Goal: Information Seeking & Learning: Learn about a topic

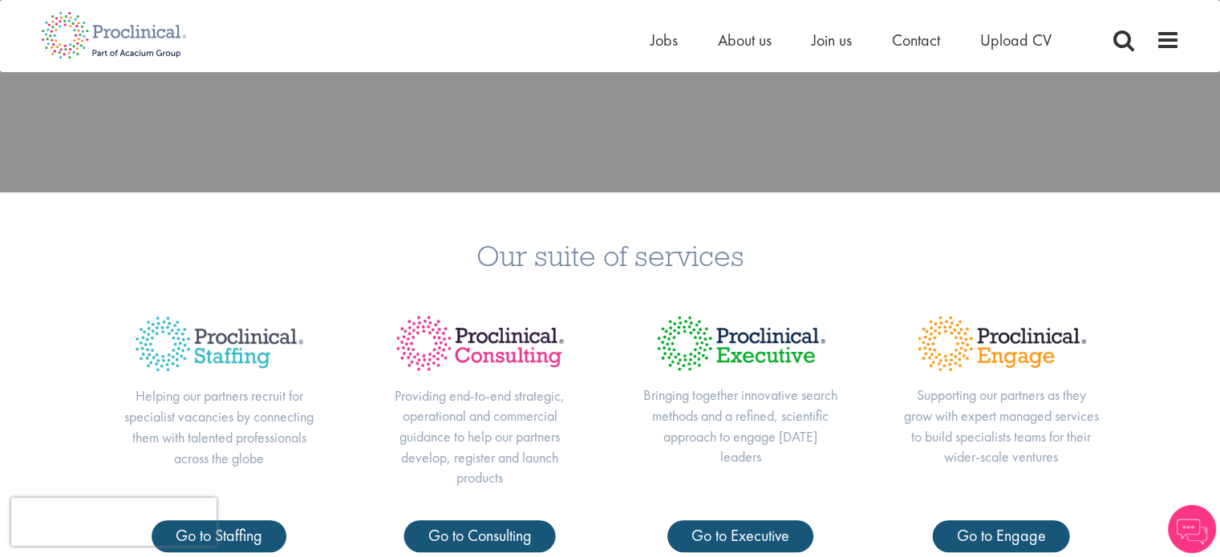
scroll to position [561, 0]
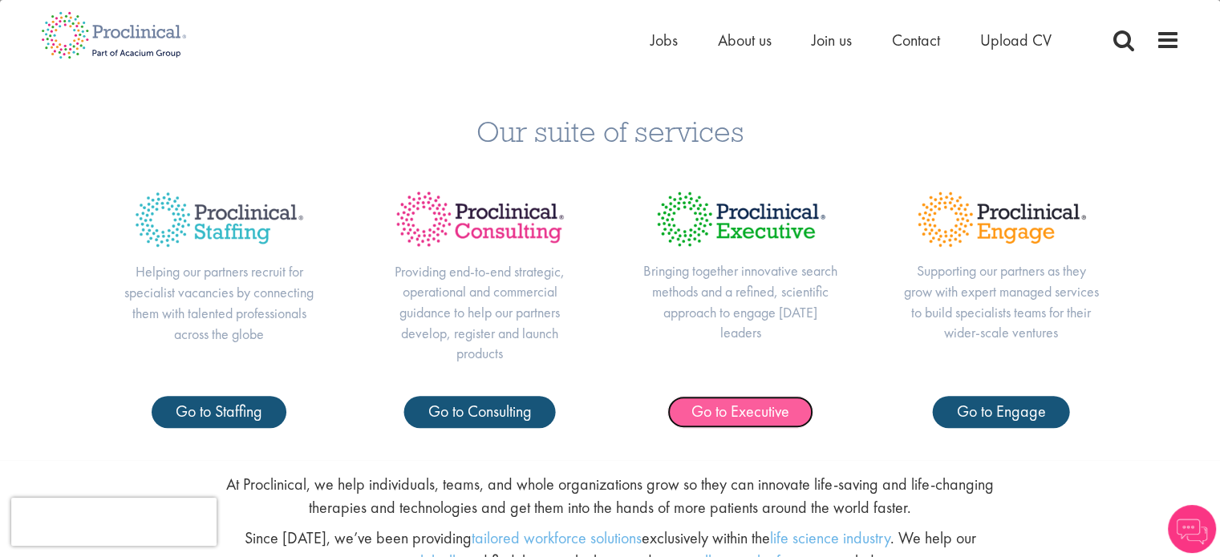
click at [724, 409] on span "Go to Executive" at bounding box center [740, 411] width 98 height 21
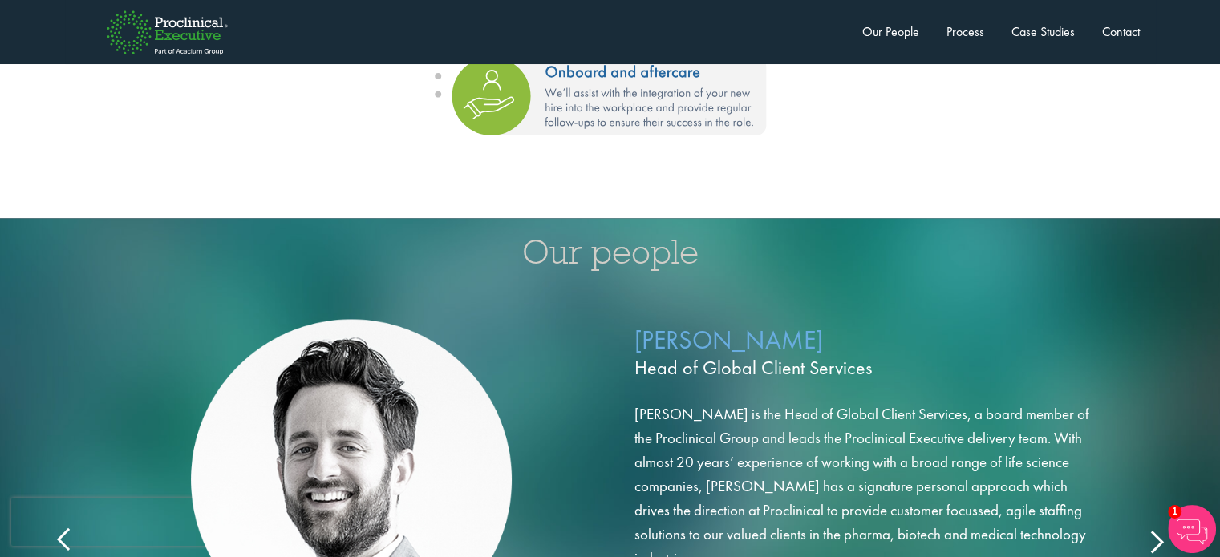
scroll to position [2566, 0]
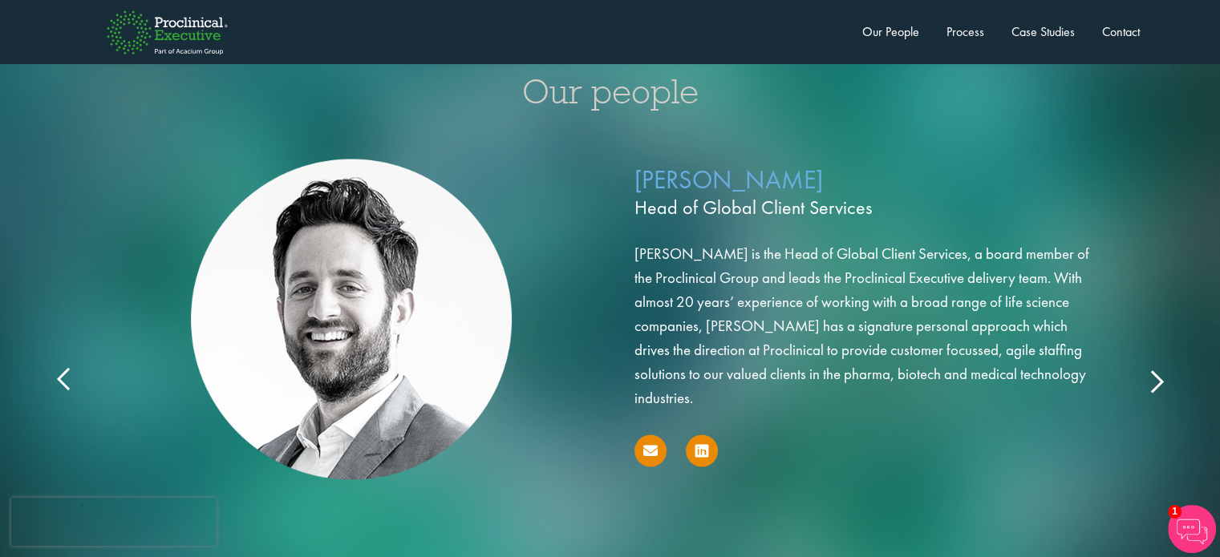
click at [1144, 354] on div "[PERSON_NAME] Head of Global Client Services [PERSON_NAME] is the Head of Globa…" at bounding box center [610, 346] width 1123 height 426
click at [1156, 380] on icon at bounding box center [1156, 380] width 0 height 0
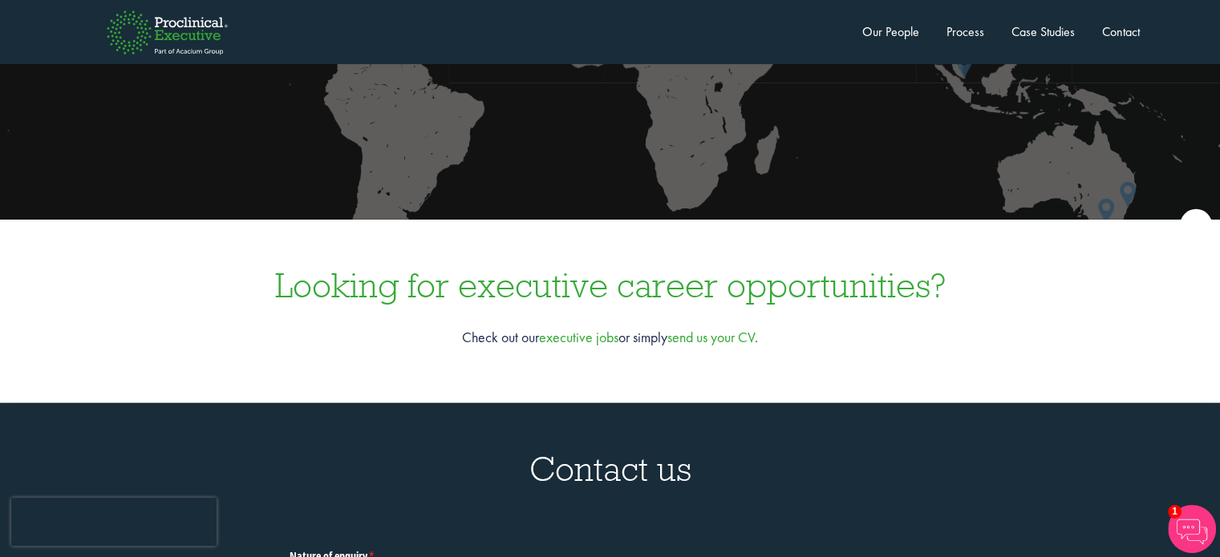
scroll to position [4652, 0]
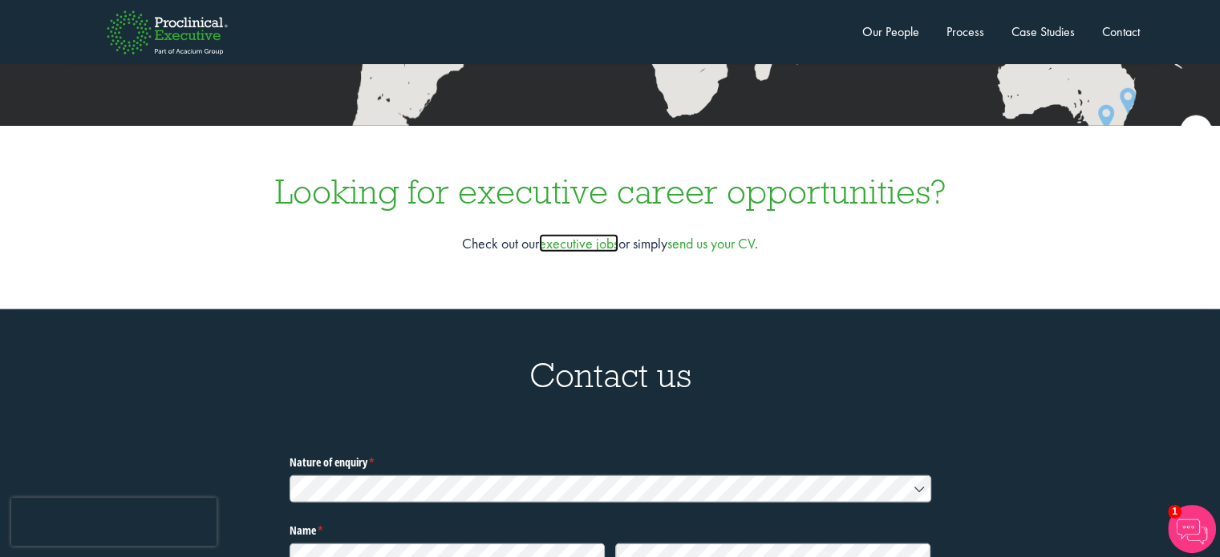
click at [569, 234] on link "executive jobs" at bounding box center [578, 243] width 79 height 18
